Goal: Task Accomplishment & Management: Use online tool/utility

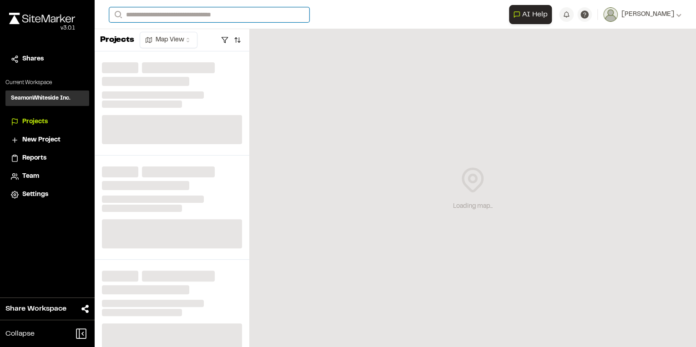
click at [179, 18] on input "Search" at bounding box center [209, 14] width 200 height 15
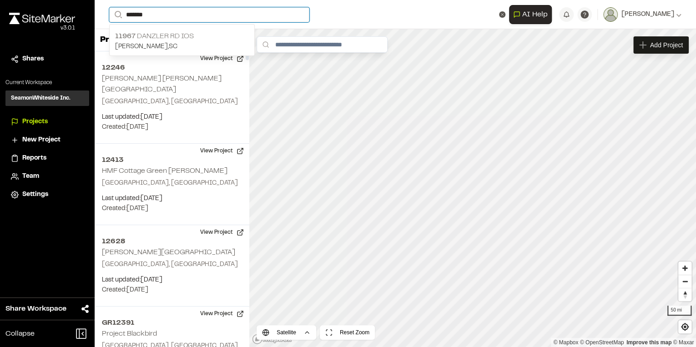
type input "*******"
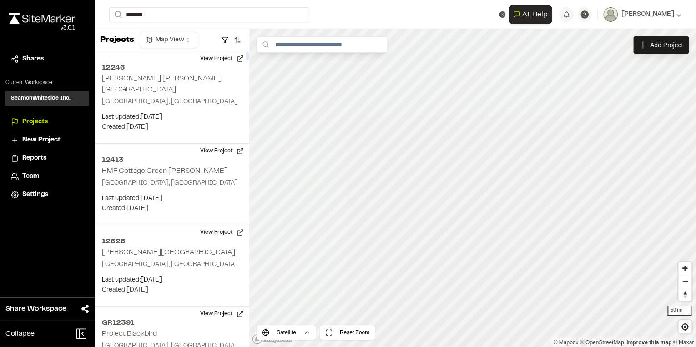
click at [160, 33] on p "[STREET_ADDRESS]" at bounding box center [182, 36] width 134 height 11
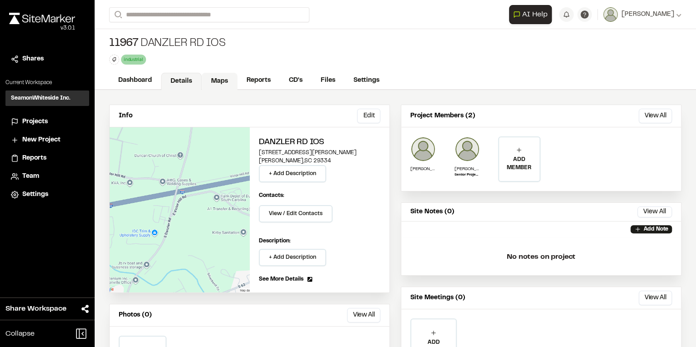
click at [218, 81] on link "Maps" at bounding box center [220, 81] width 36 height 17
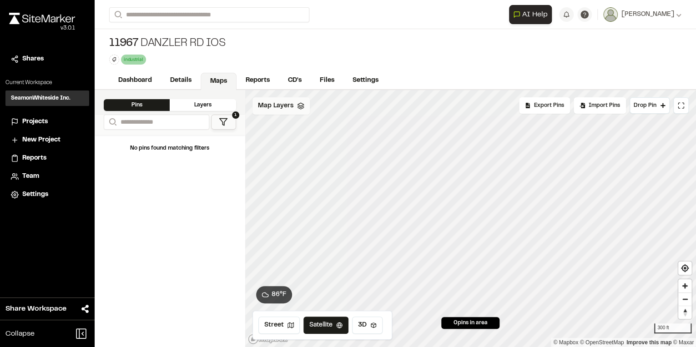
drag, startPoint x: 271, startPoint y: 105, endPoint x: 266, endPoint y: 104, distance: 5.0
click at [269, 105] on span "Map Layers" at bounding box center [275, 106] width 35 height 10
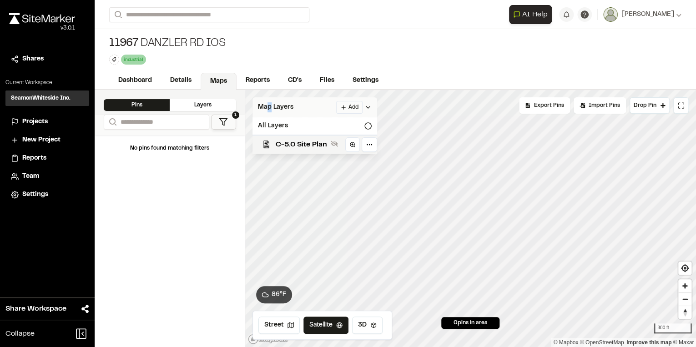
click at [349, 104] on html "Close sidebar v 3.0.1 Shares Current Workspace SeamonWhiteside Inc. SI Projects…" at bounding box center [348, 173] width 696 height 347
drag, startPoint x: 317, startPoint y: 118, endPoint x: 313, endPoint y: 131, distance: 13.4
click at [318, 118] on link "Add Layer" at bounding box center [327, 124] width 68 height 15
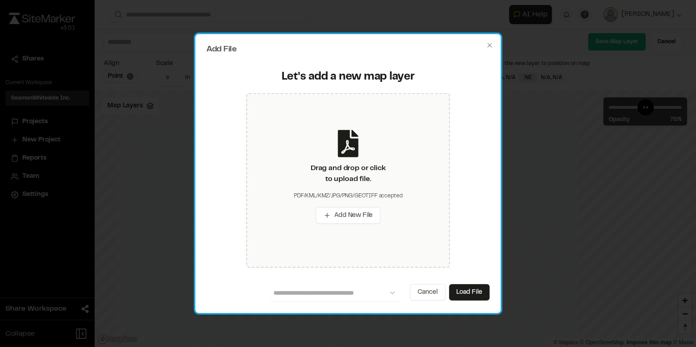
click at [340, 66] on div "Let's add a new map layer Drag and drop or click to upload file. PDF/KML/KMZ/JP…" at bounding box center [348, 169] width 283 height 217
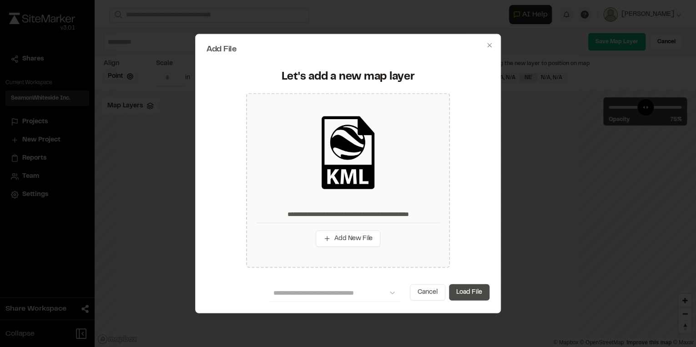
click at [470, 298] on button "Load File" at bounding box center [469, 292] width 40 height 16
type input "**********"
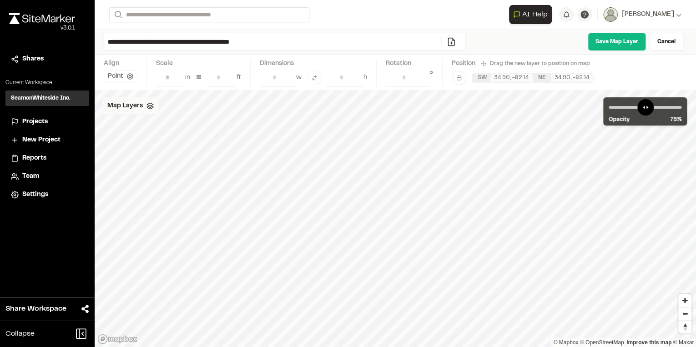
click at [124, 105] on span "Map Layers" at bounding box center [124, 106] width 35 height 10
click at [145, 142] on span "C-5.0 Site Plan" at bounding box center [150, 144] width 51 height 11
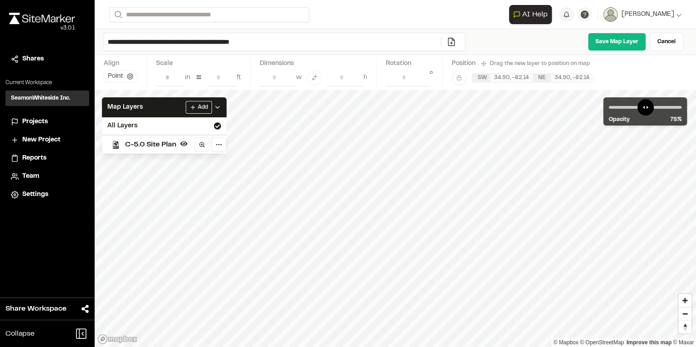
click at [146, 152] on div "C-5.0 Site Plan" at bounding box center [161, 144] width 132 height 19
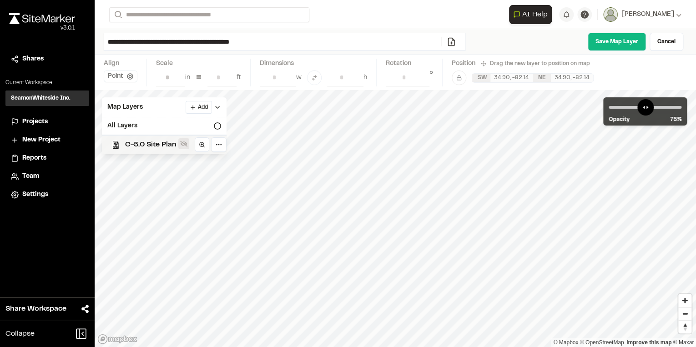
click at [187, 144] on icon at bounding box center [183, 143] width 7 height 7
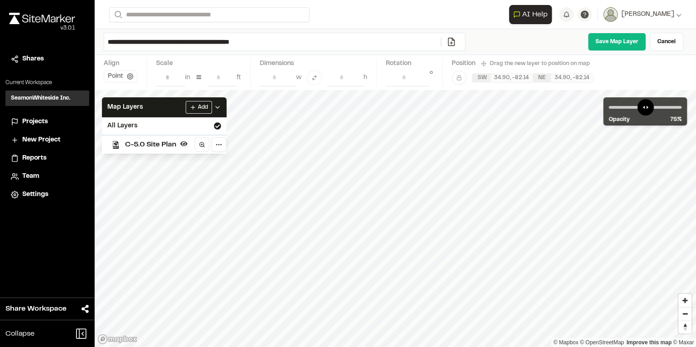
click at [140, 146] on span "C-5.0 Site Plan" at bounding box center [150, 144] width 51 height 11
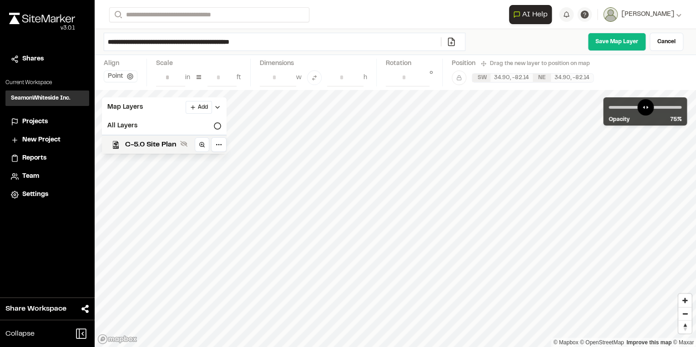
click at [140, 146] on span "C-5.0 Site Plan" at bounding box center [150, 144] width 51 height 11
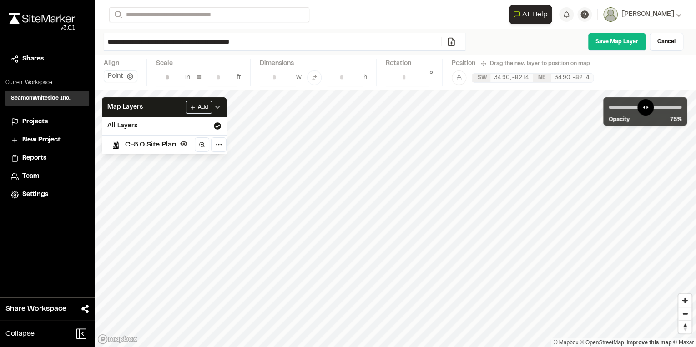
click at [140, 146] on span "C-5.0 Site Plan" at bounding box center [150, 144] width 51 height 11
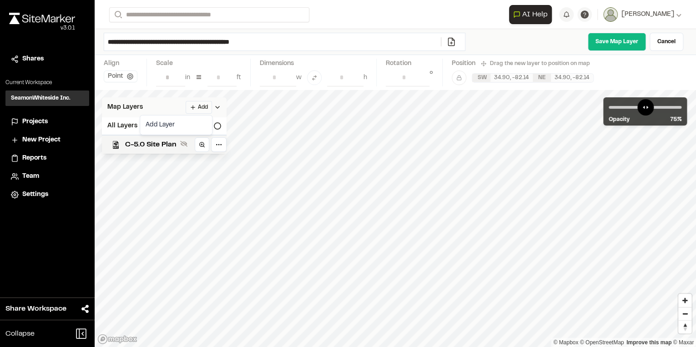
click at [107, 109] on html "Close sidebar v 3.0.1 Shares Current Workspace SeamonWhiteside Inc. SI Projects…" at bounding box center [348, 173] width 696 height 347
click at [210, 42] on html "Close sidebar v 3.0.1 Shares Current Workspace SeamonWhiteside Inc. SI Projects…" at bounding box center [348, 173] width 696 height 347
click at [210, 42] on input "**********" at bounding box center [272, 41] width 337 height 17
click at [207, 38] on input "**********" at bounding box center [272, 41] width 337 height 17
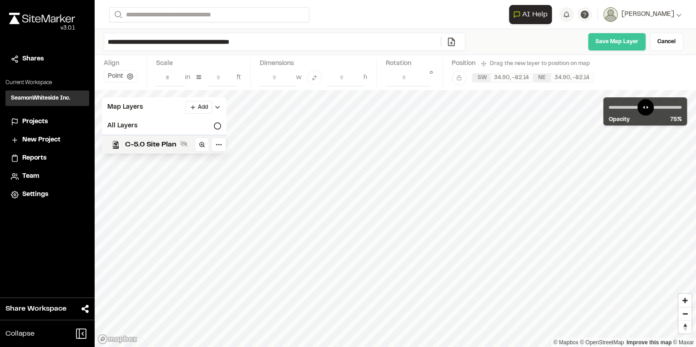
click at [611, 35] on link "Save Map Layer" at bounding box center [617, 42] width 58 height 18
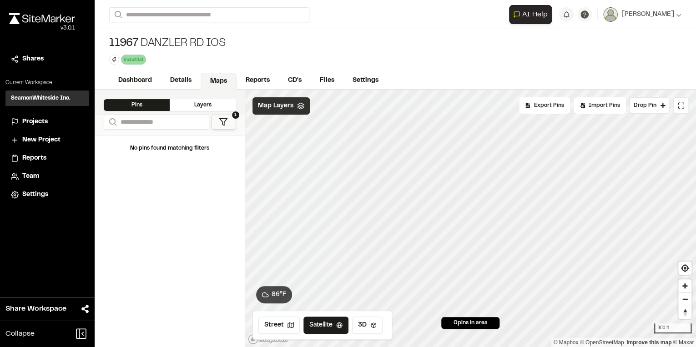
click at [279, 111] on div "Map Layers" at bounding box center [281, 105] width 57 height 17
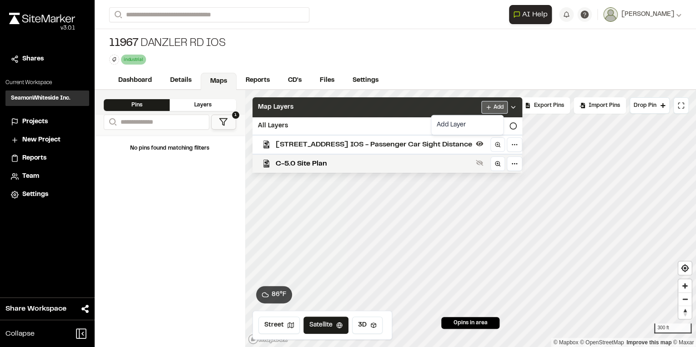
click at [485, 106] on html "Close sidebar v 3.0.1 Shares Current Workspace SeamonWhiteside Inc. SI Projects…" at bounding box center [348, 173] width 696 height 347
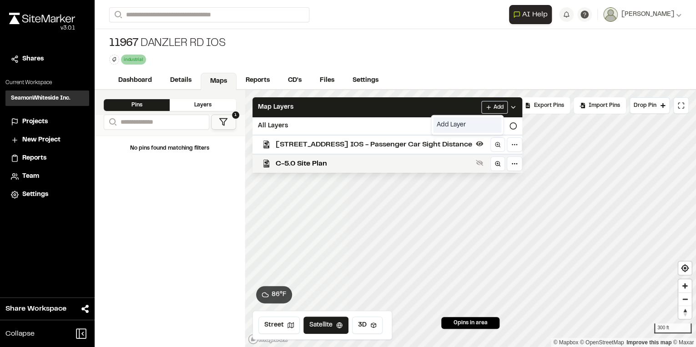
click at [483, 126] on link "Add Layer" at bounding box center [467, 124] width 68 height 15
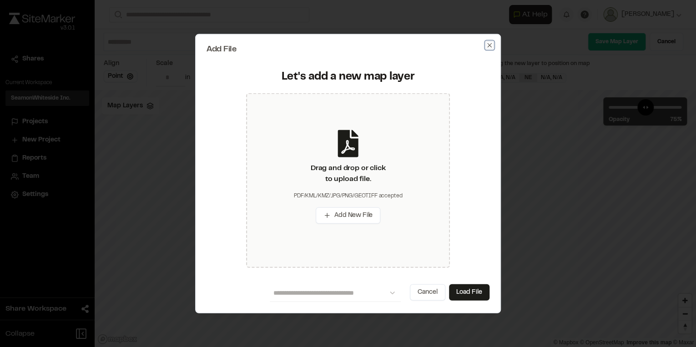
click at [489, 44] on icon "button" at bounding box center [489, 44] width 7 height 7
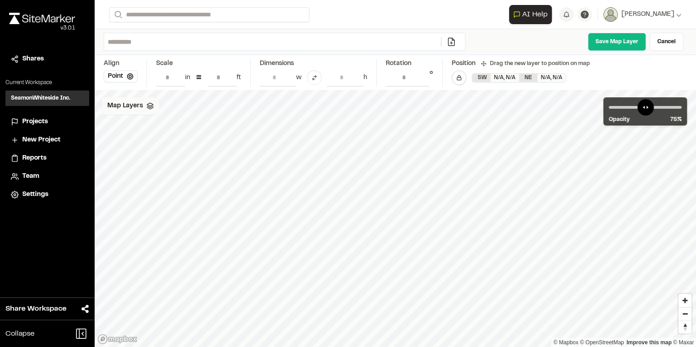
click at [111, 106] on span "Map Layers" at bounding box center [124, 106] width 35 height 10
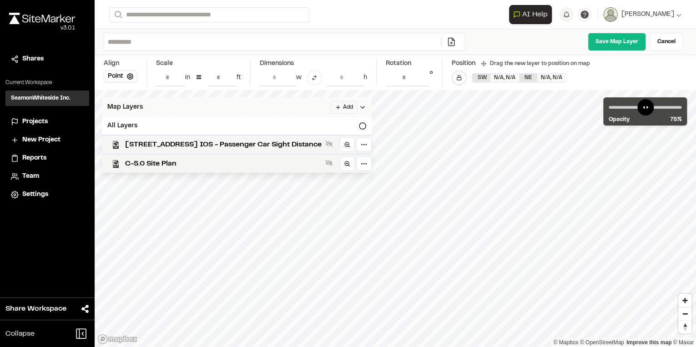
click at [289, 111] on div "Map Layers Add" at bounding box center [237, 107] width 270 height 20
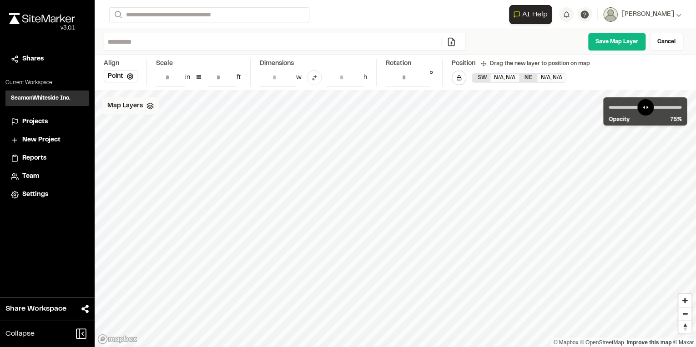
click at [111, 113] on div "Map Layers" at bounding box center [130, 105] width 57 height 17
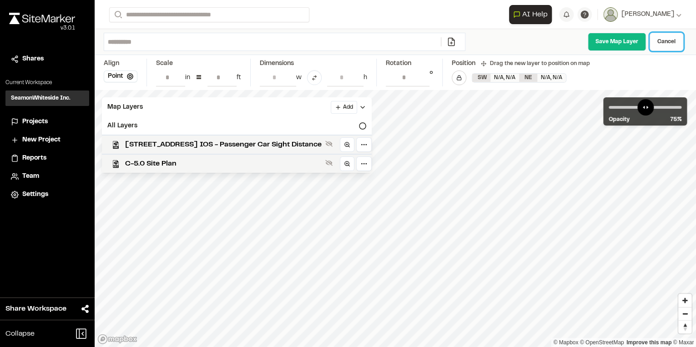
click at [673, 43] on link "Cancel" at bounding box center [667, 42] width 34 height 18
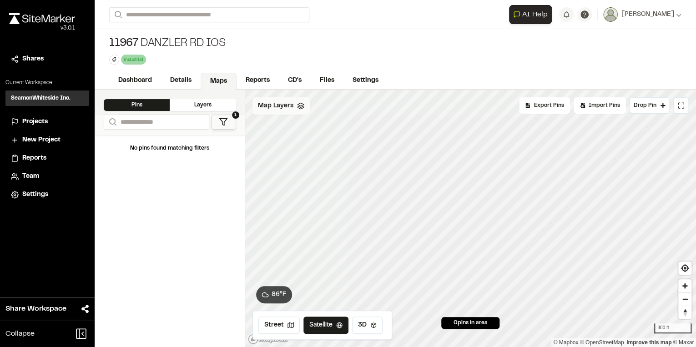
click at [268, 114] on div "Map Layers" at bounding box center [281, 105] width 57 height 17
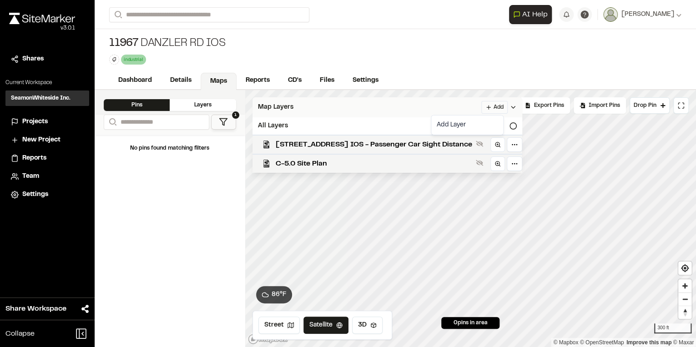
click at [486, 106] on html "Close sidebar v 3.0.1 Shares Current Workspace SeamonWhiteside Inc. SI Projects…" at bounding box center [348, 173] width 696 height 347
click at [465, 122] on link "Add Layer" at bounding box center [467, 124] width 68 height 15
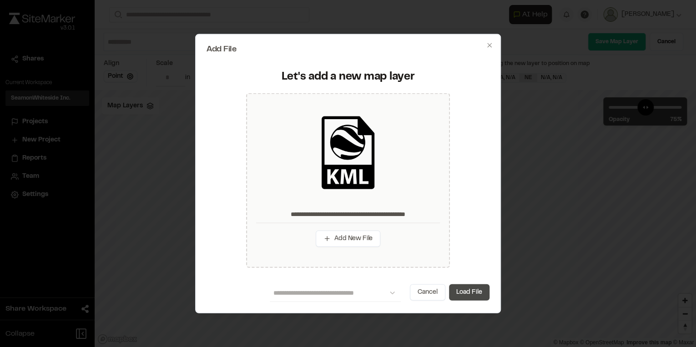
click at [469, 296] on button "Load File" at bounding box center [469, 292] width 40 height 16
type input "**********"
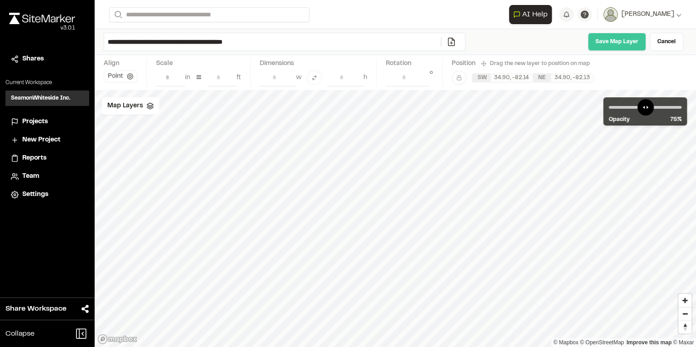
click at [613, 40] on link "Save Map Layer" at bounding box center [617, 42] width 58 height 18
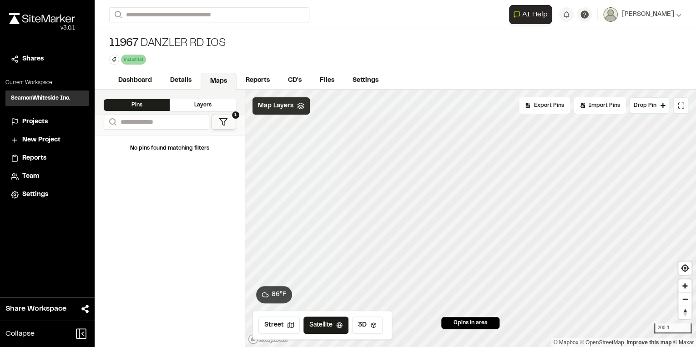
click at [287, 106] on span "Map Layers" at bounding box center [275, 106] width 35 height 10
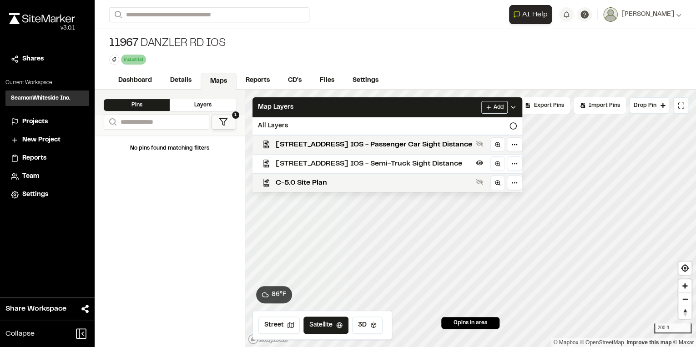
click at [410, 46] on div "[STREET_ADDRESS] IOS industrial Delete Rename Edit Color Delete Tag Are you sur…" at bounding box center [396, 50] width 602 height 43
click at [287, 25] on div "**********" at bounding box center [395, 14] width 572 height 29
